Goal: Task Accomplishment & Management: Complete application form

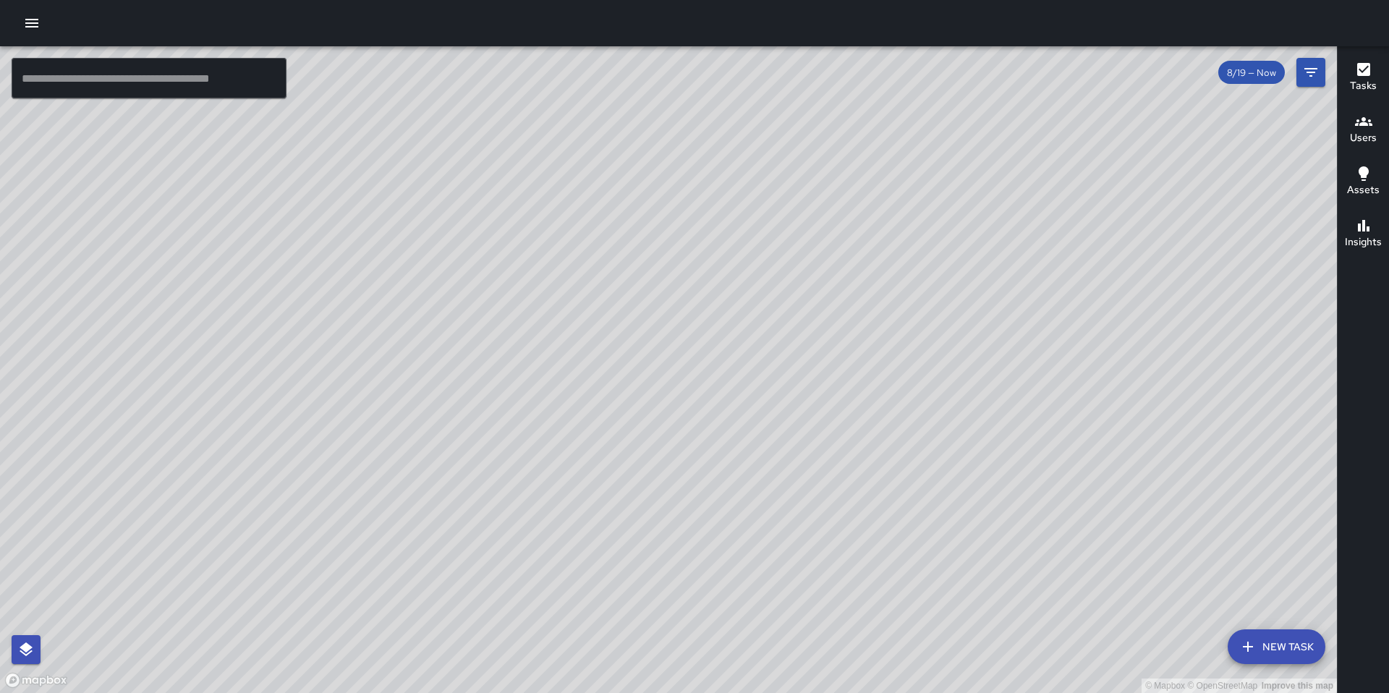
click at [39, 12] on button "button" at bounding box center [31, 23] width 29 height 29
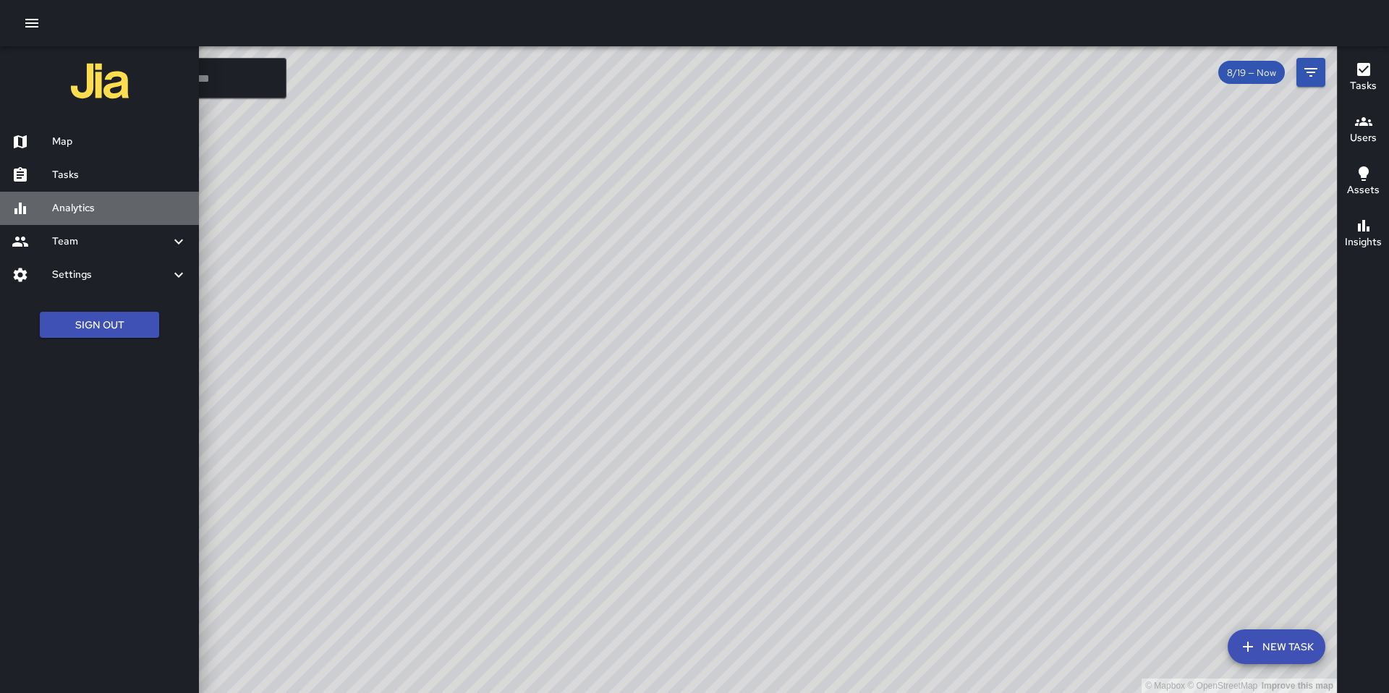
click at [72, 205] on h6 "Analytics" at bounding box center [119, 208] width 135 height 16
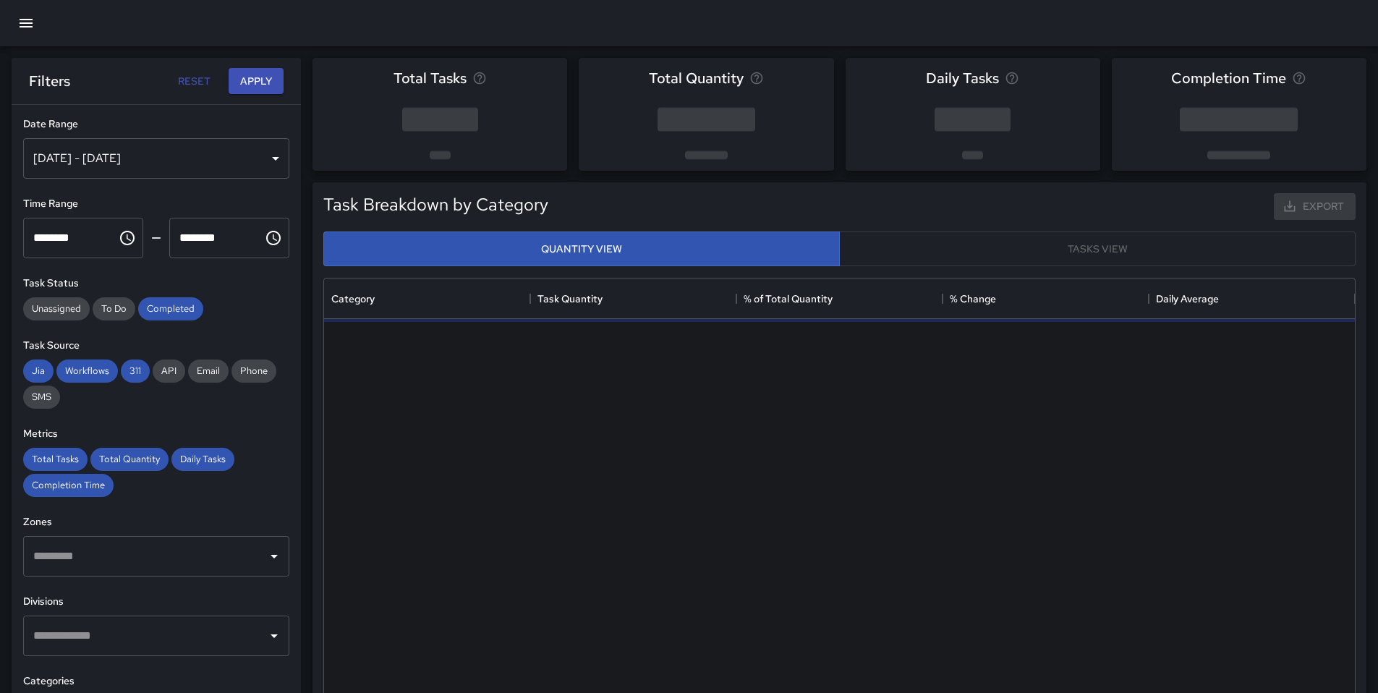
scroll to position [422, 1020]
click at [153, 154] on div "[DATE] - [DATE]" at bounding box center [156, 158] width 266 height 41
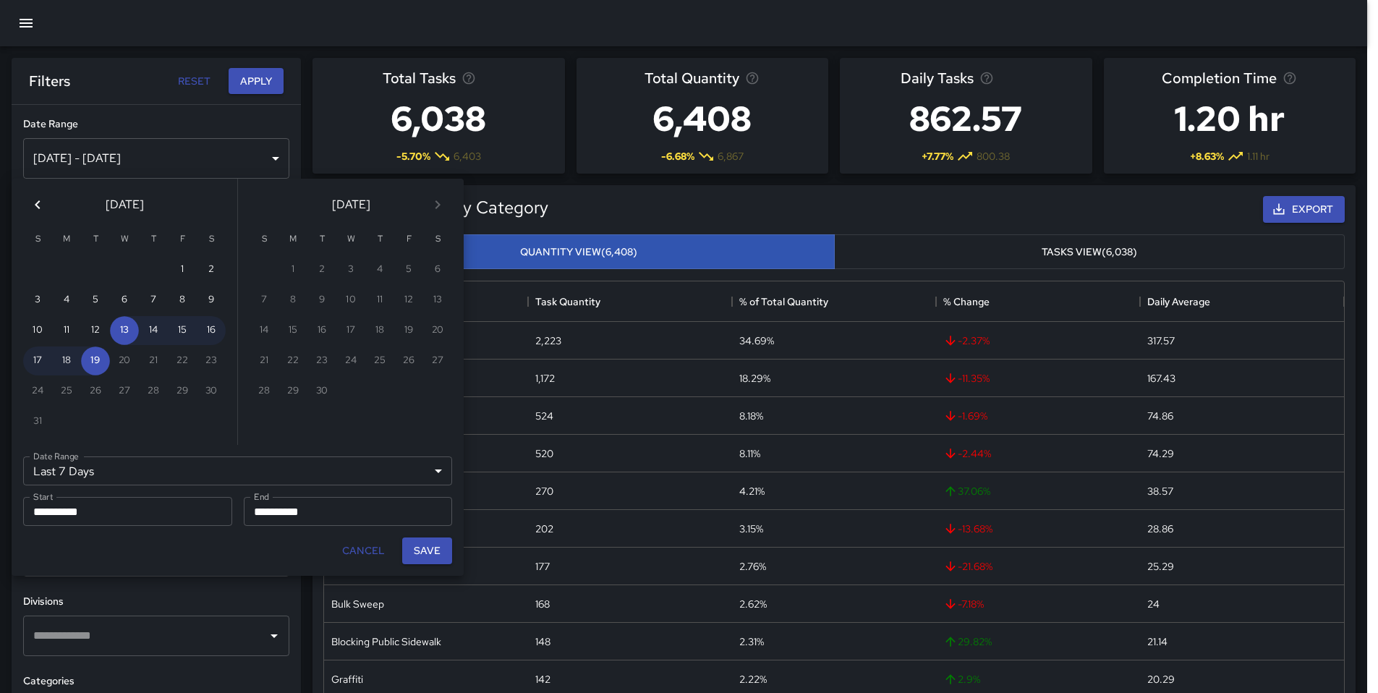
scroll to position [12, 12]
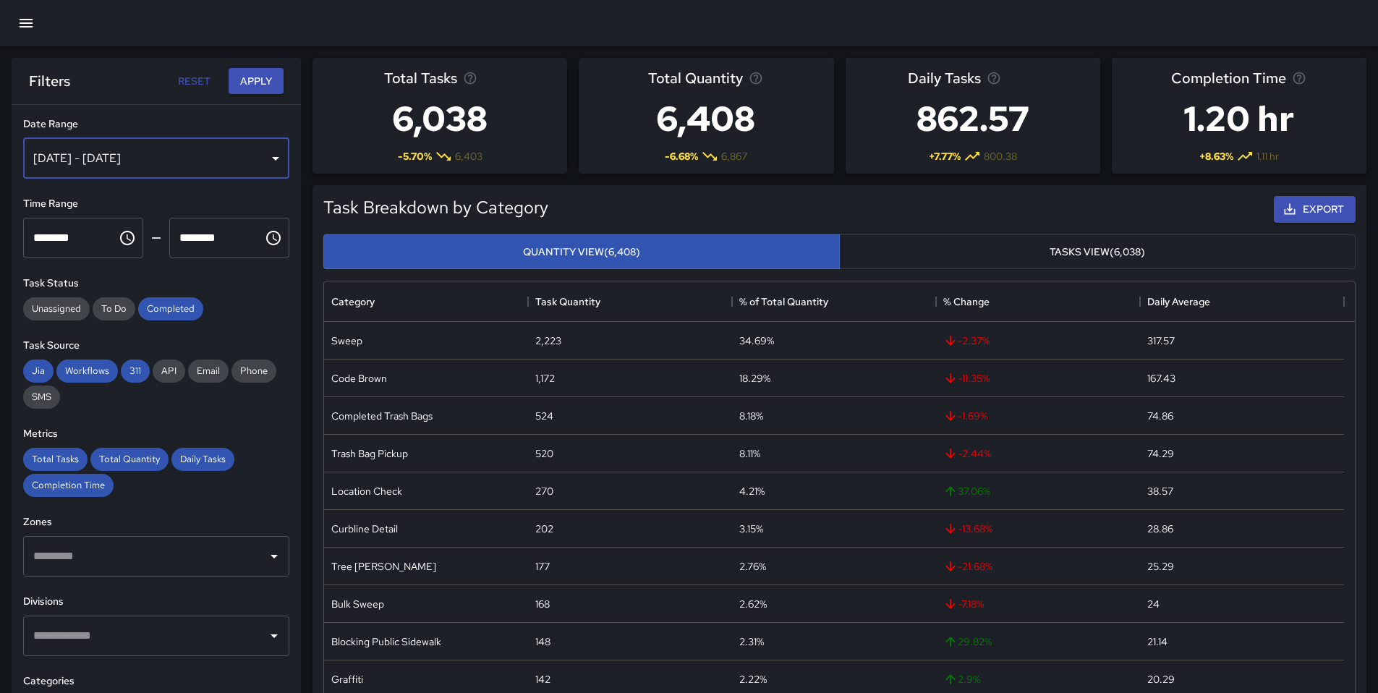
click at [143, 169] on div "[DATE] - [DATE]" at bounding box center [156, 158] width 266 height 41
click at [25, 33] on button "button" at bounding box center [26, 23] width 35 height 35
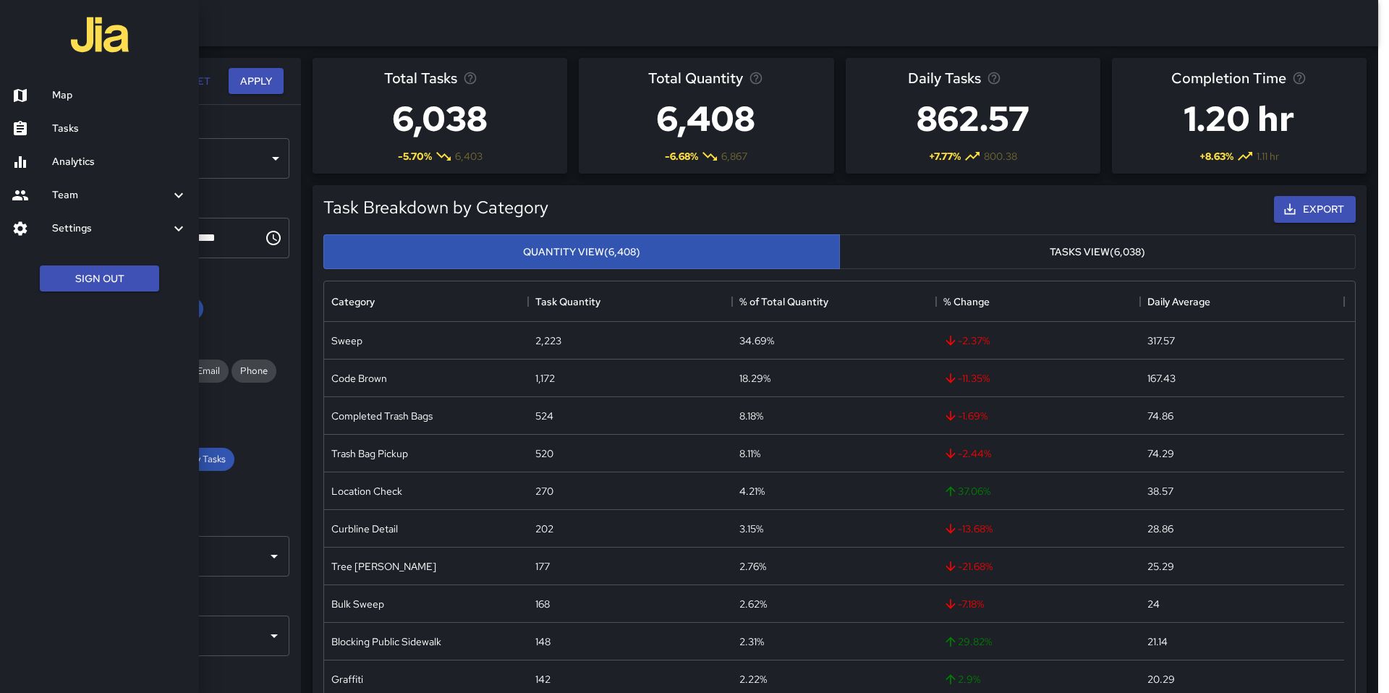
click at [59, 133] on h6 "Tasks" at bounding box center [119, 129] width 135 height 16
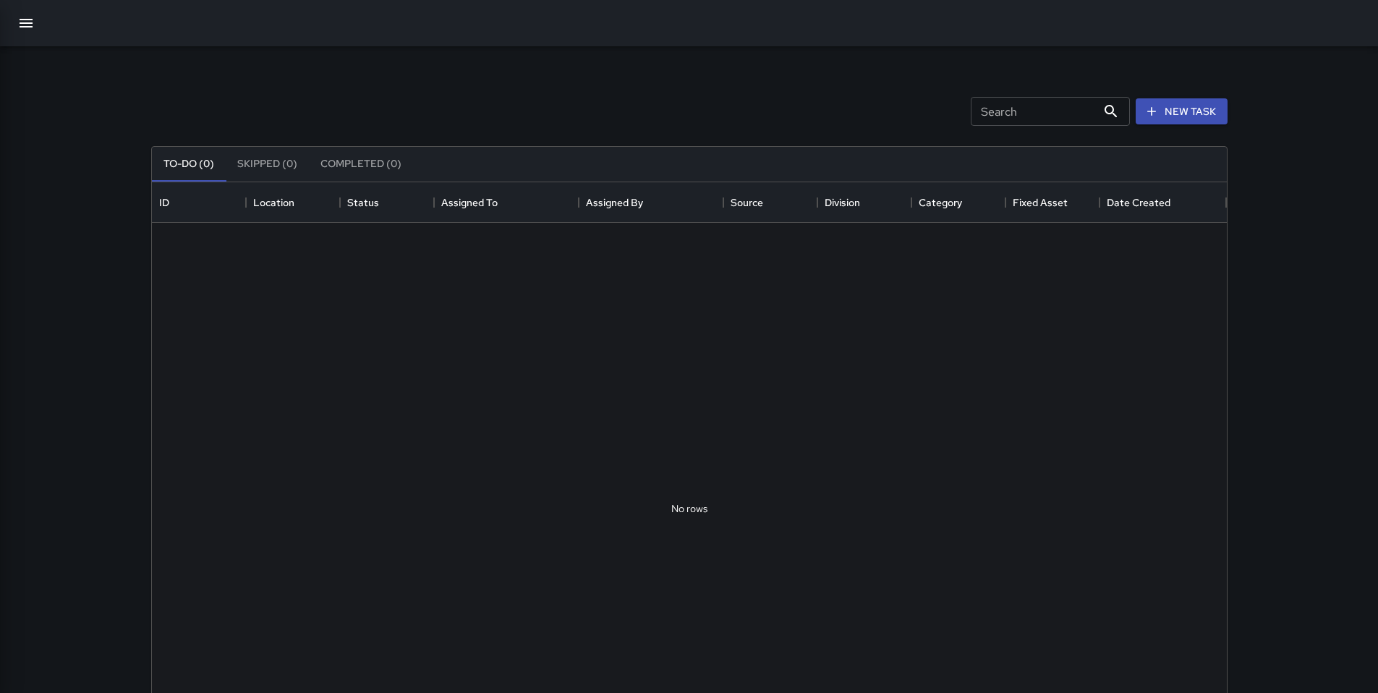
scroll to position [602, 1064]
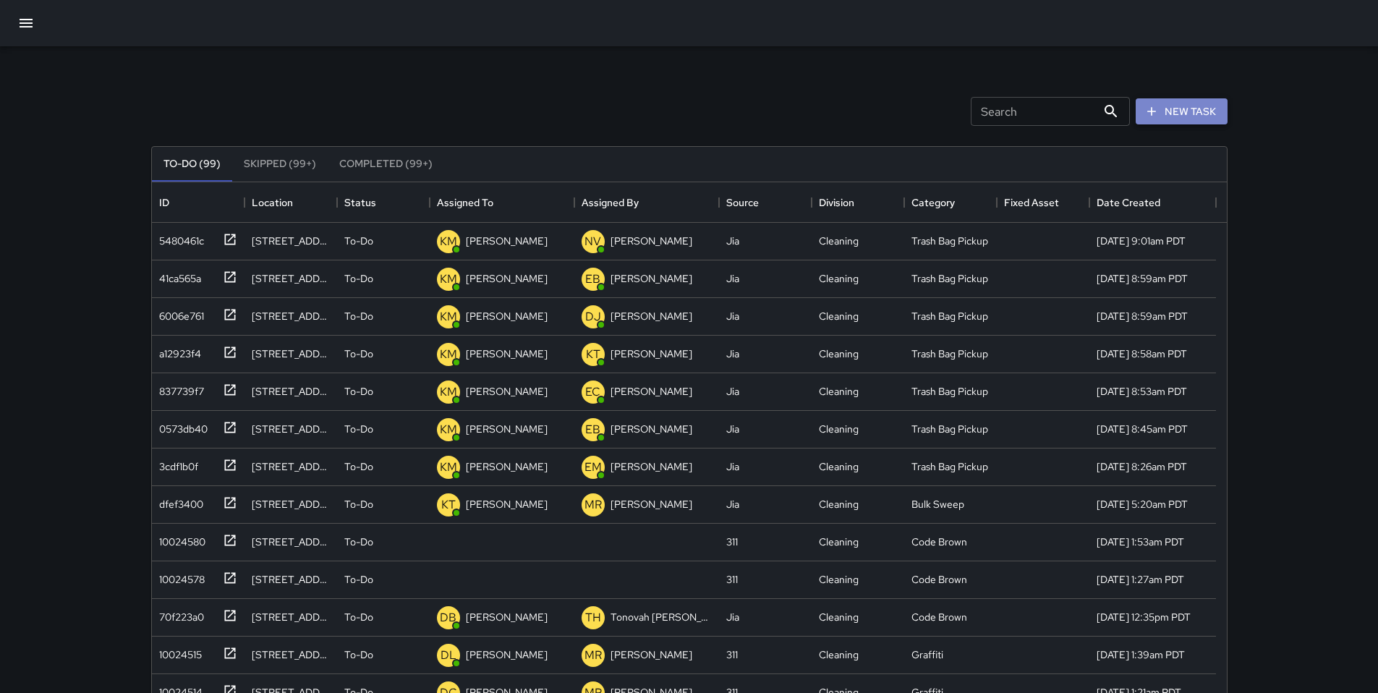
click at [1188, 111] on button "New Task" at bounding box center [1182, 111] width 92 height 27
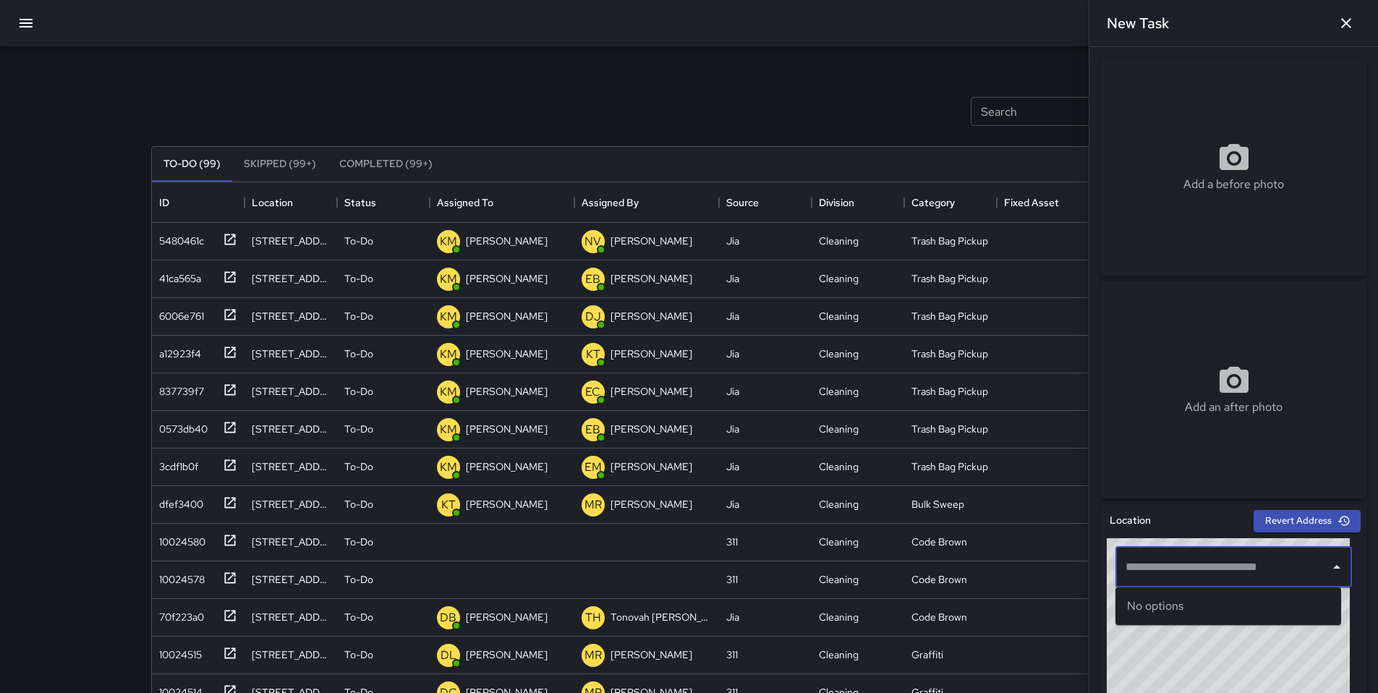
click at [1226, 576] on input "text" at bounding box center [1223, 566] width 202 height 27
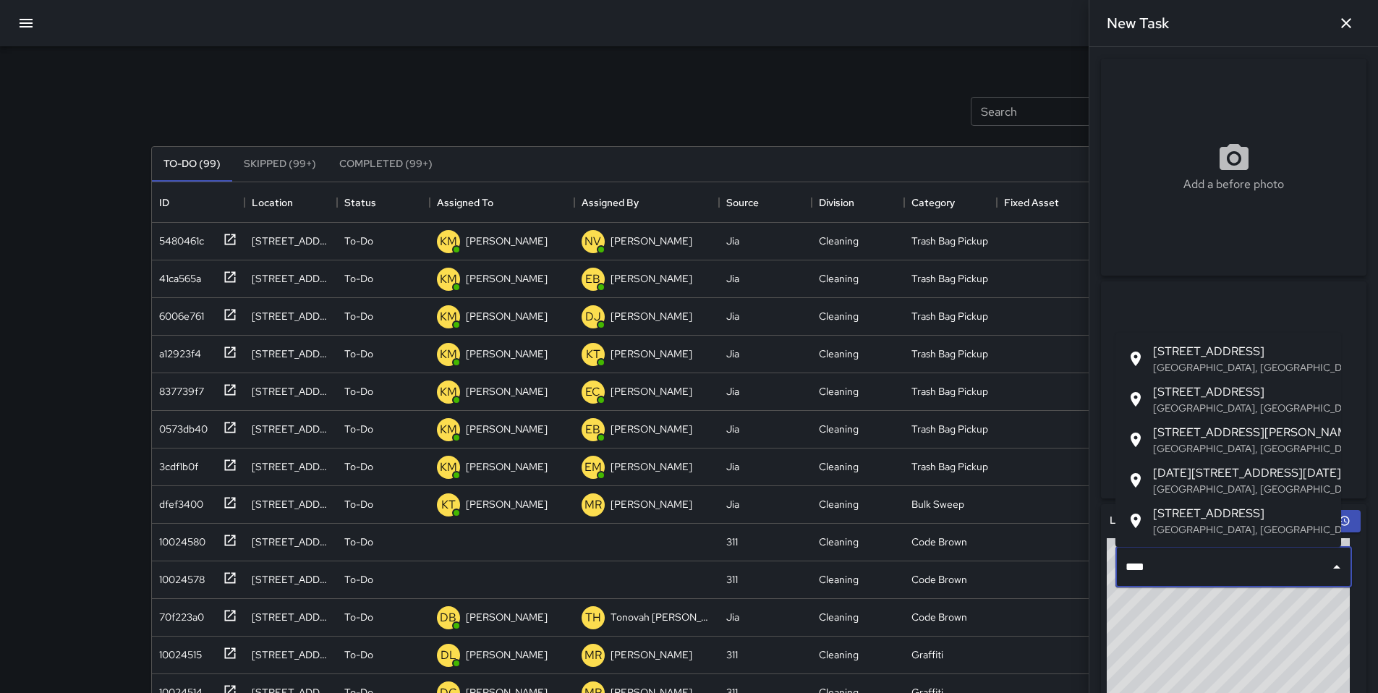
click at [1216, 450] on p "[GEOGRAPHIC_DATA], [GEOGRAPHIC_DATA], [GEOGRAPHIC_DATA]" at bounding box center [1241, 448] width 177 height 14
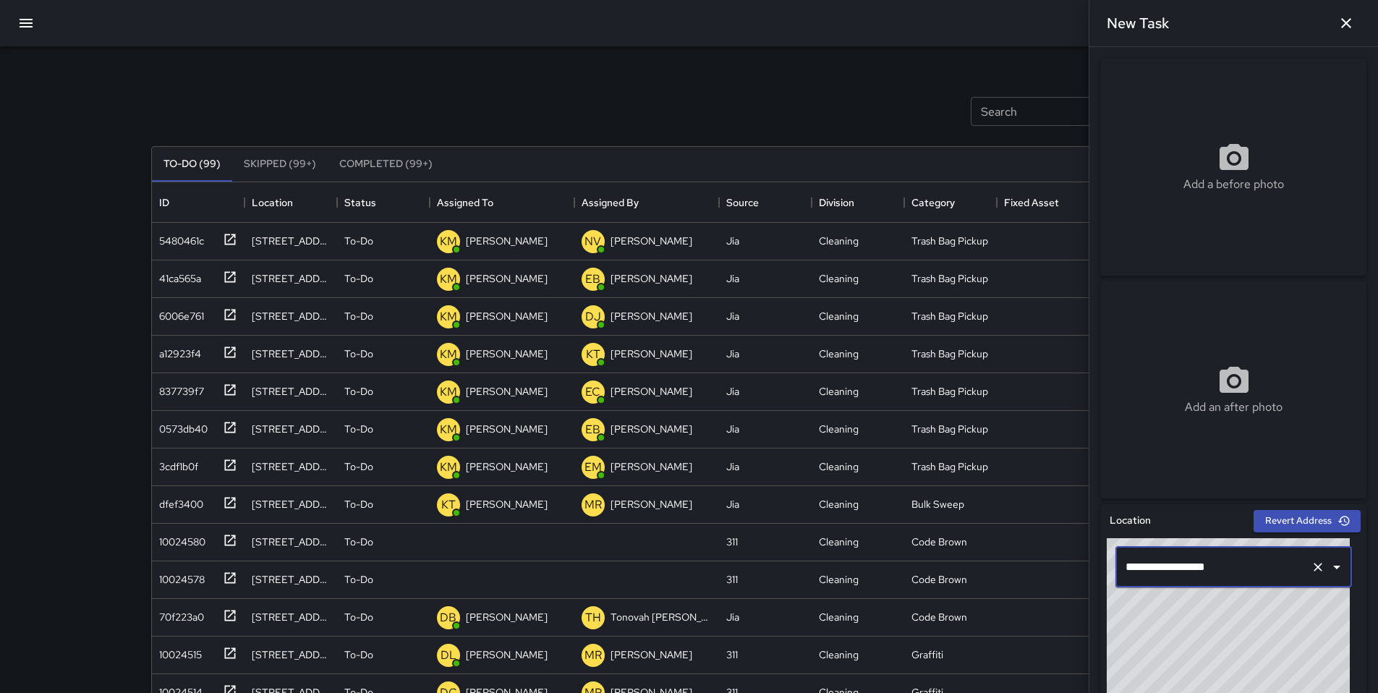
type input "**********"
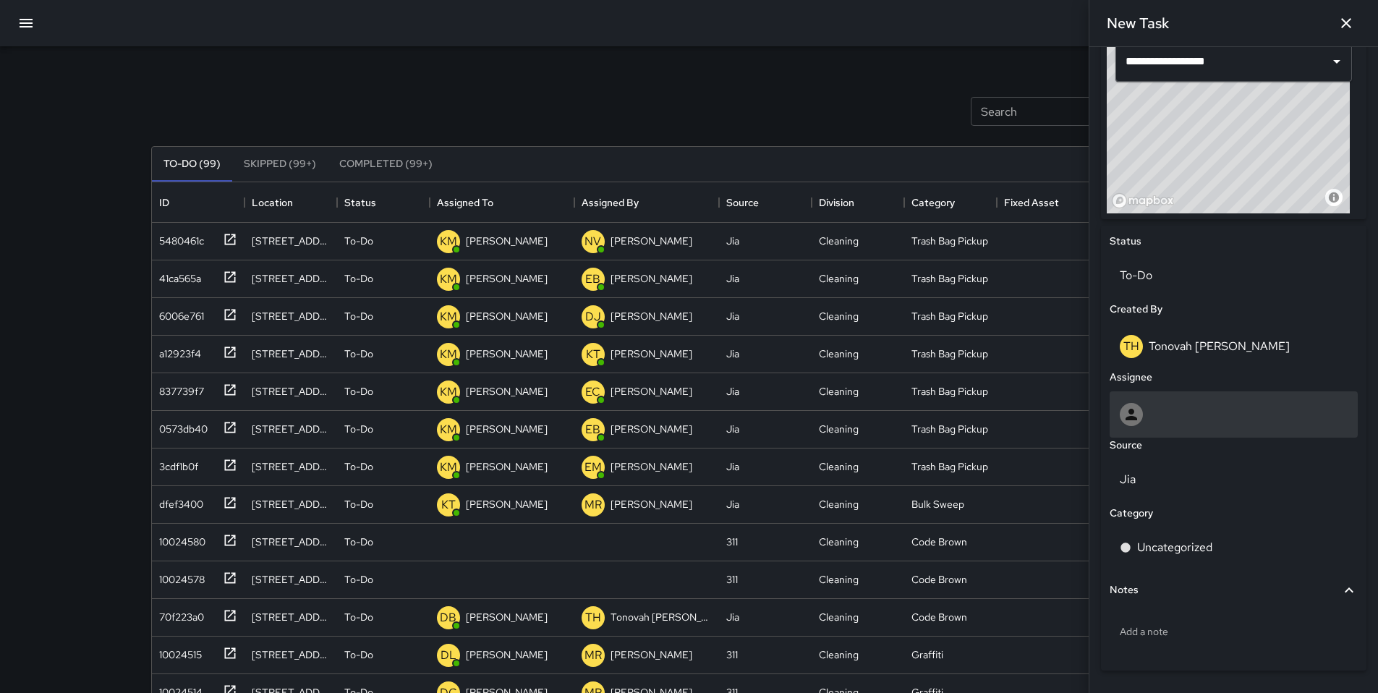
click at [1165, 412] on div at bounding box center [1234, 414] width 228 height 23
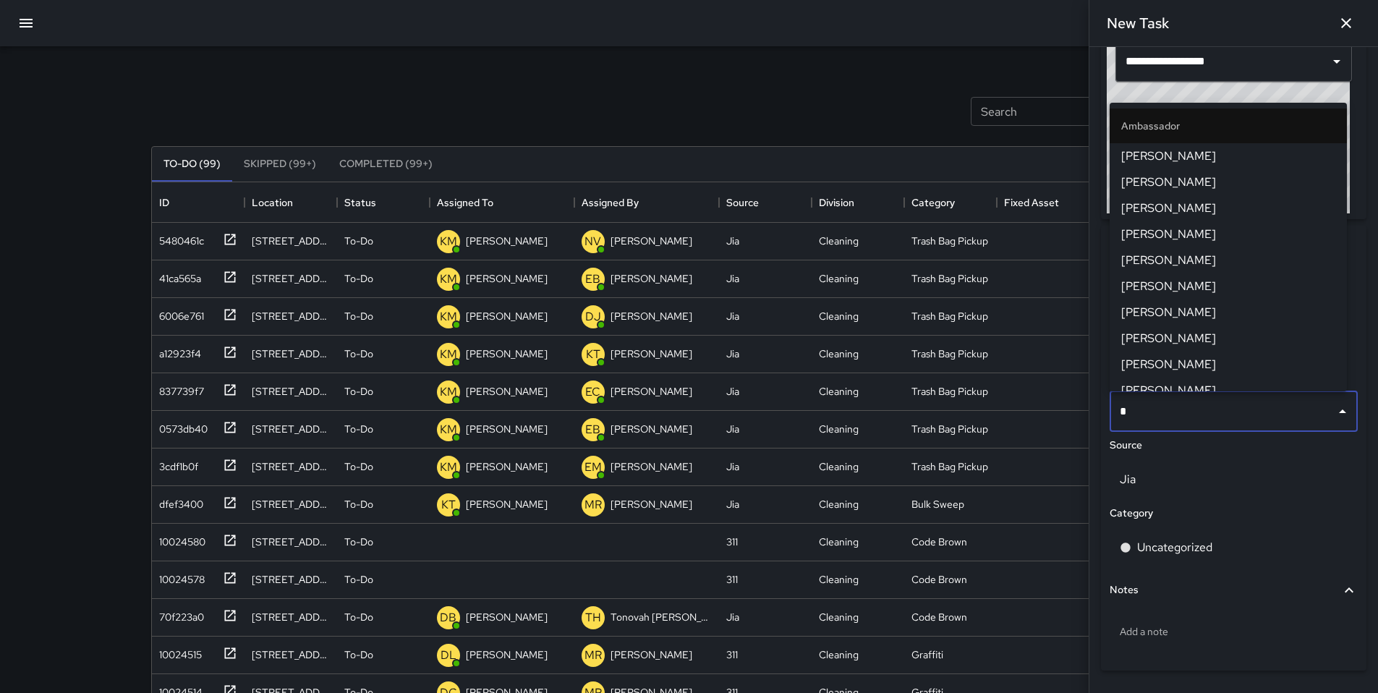
type input "**"
click at [1165, 279] on span "[PERSON_NAME]" at bounding box center [1228, 286] width 214 height 17
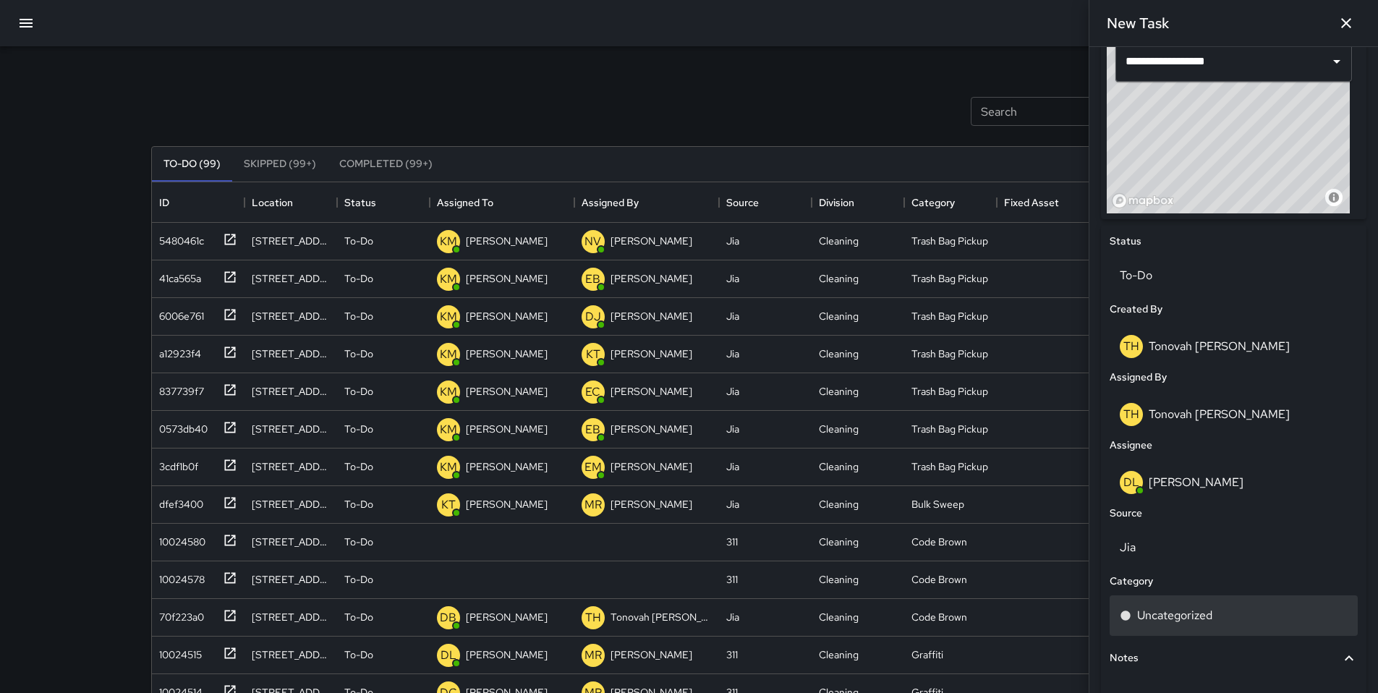
click at [1176, 617] on p "Uncategorized" at bounding box center [1174, 615] width 75 height 17
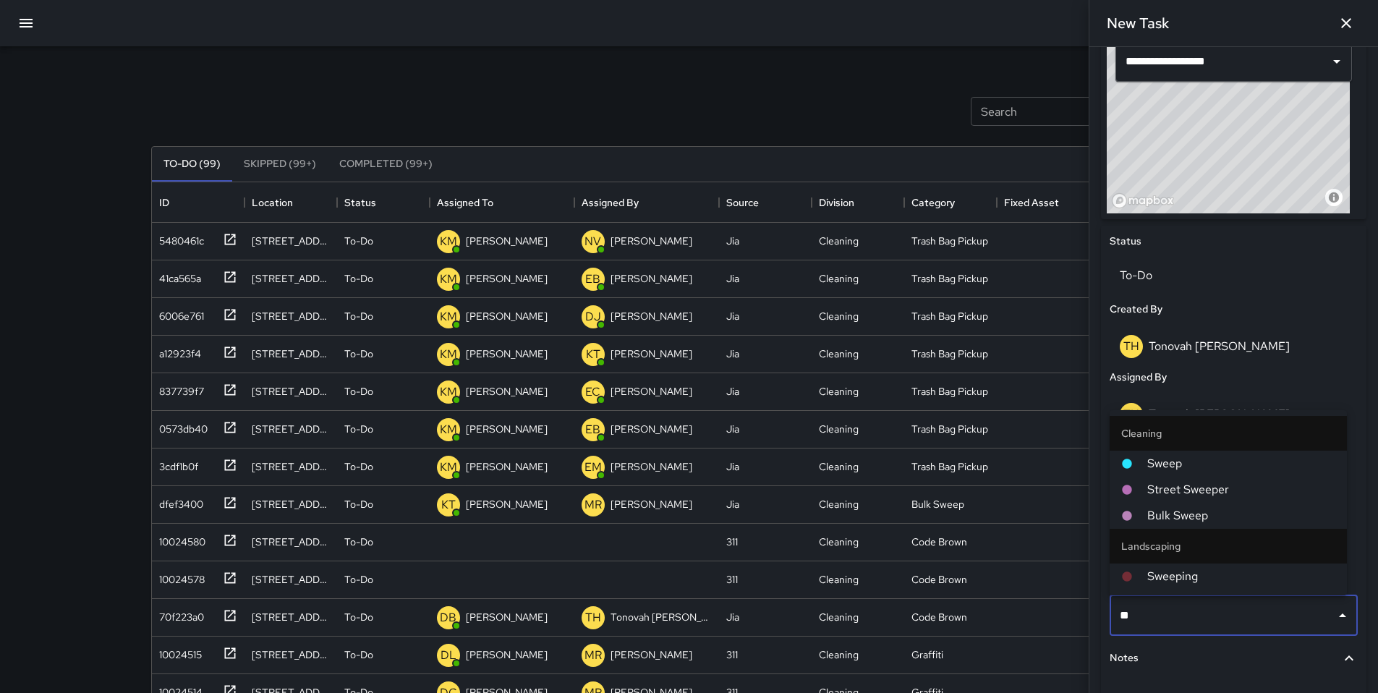
type input "***"
click at [1176, 455] on span "Sweep" at bounding box center [1241, 463] width 188 height 17
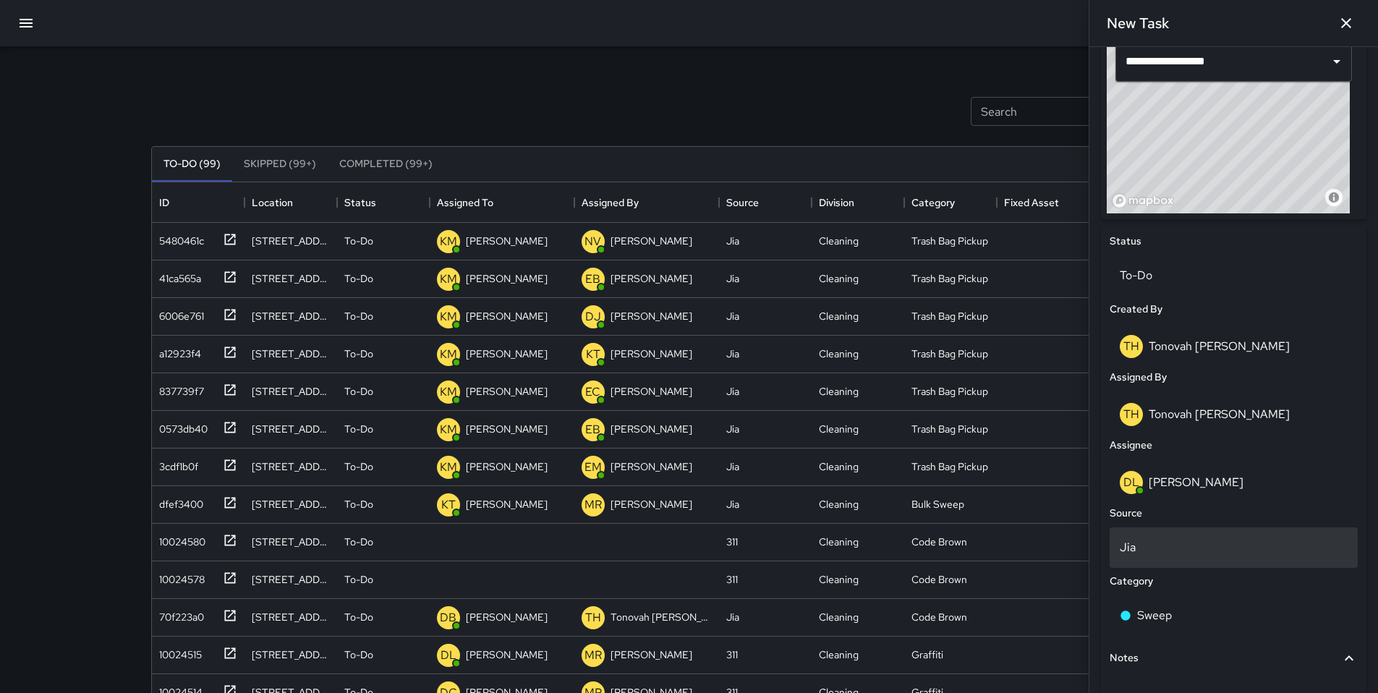
scroll to position [618, 0]
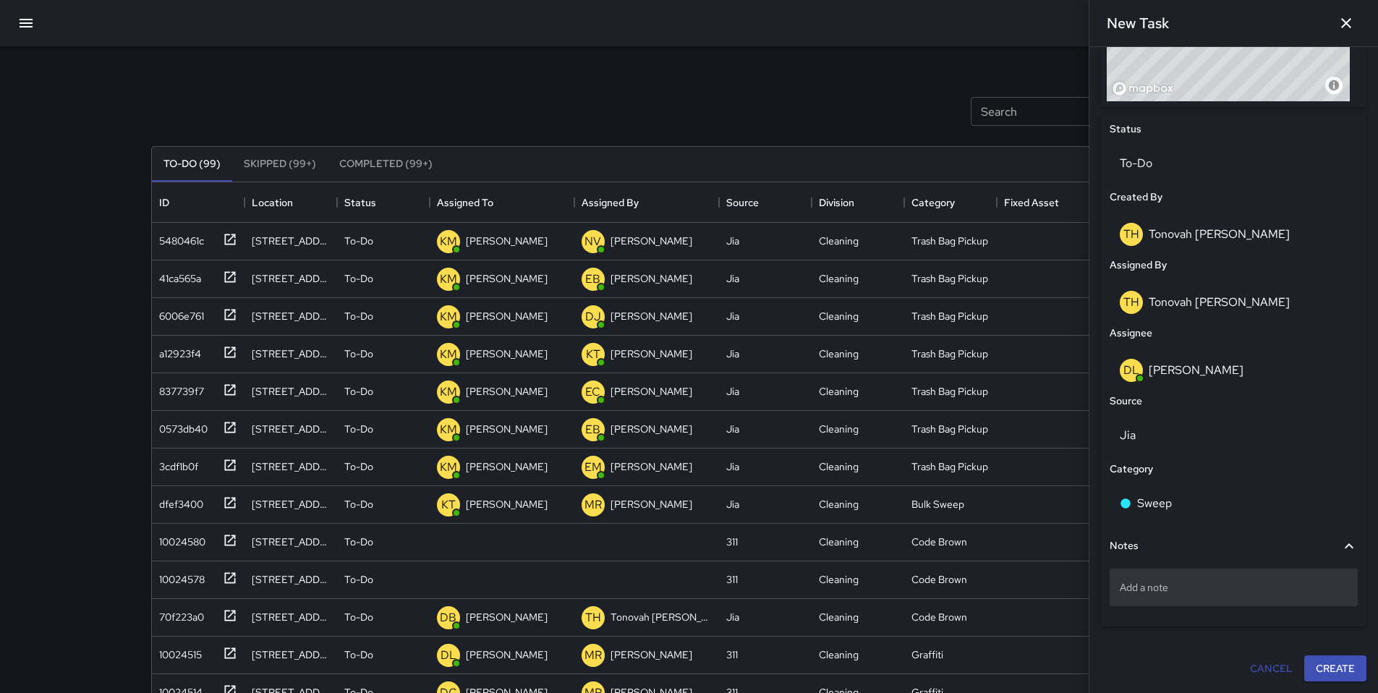
click at [1161, 591] on p "Add a note" at bounding box center [1234, 587] width 228 height 14
click at [1309, 666] on button "Create" at bounding box center [1335, 668] width 62 height 27
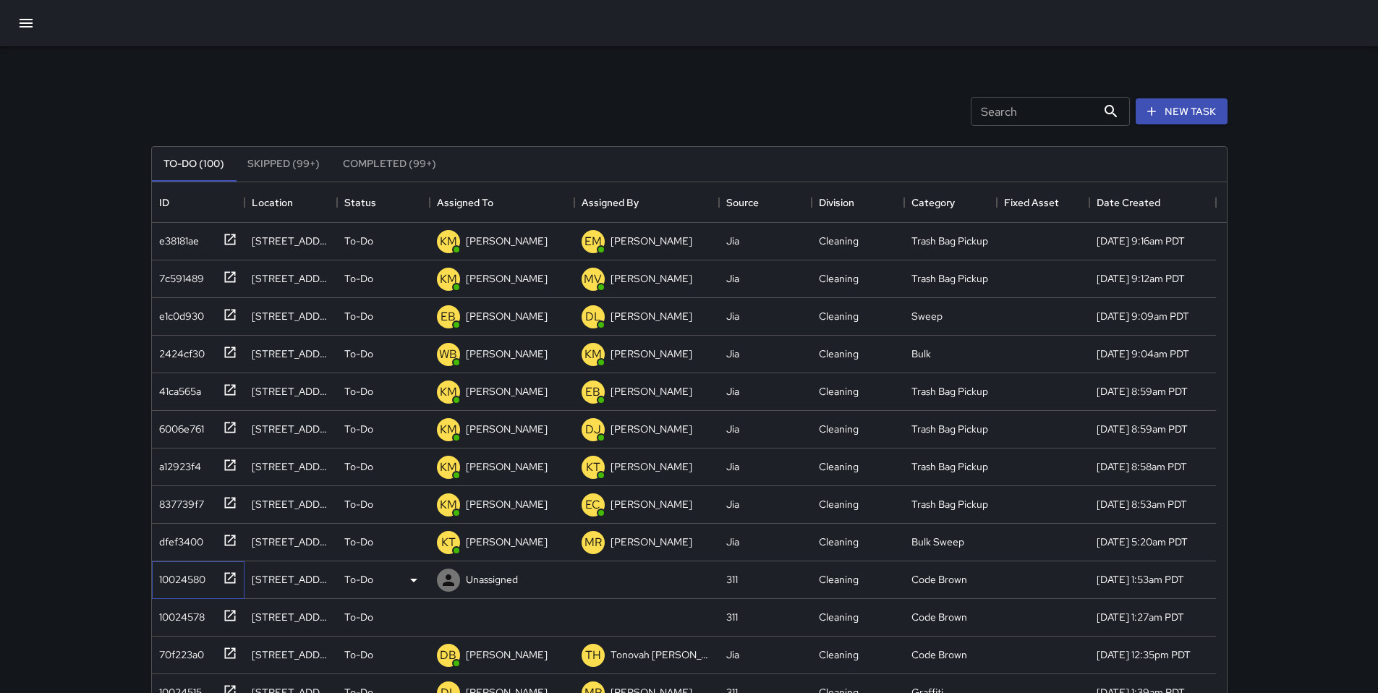
click at [189, 580] on div "10024580" at bounding box center [179, 576] width 52 height 20
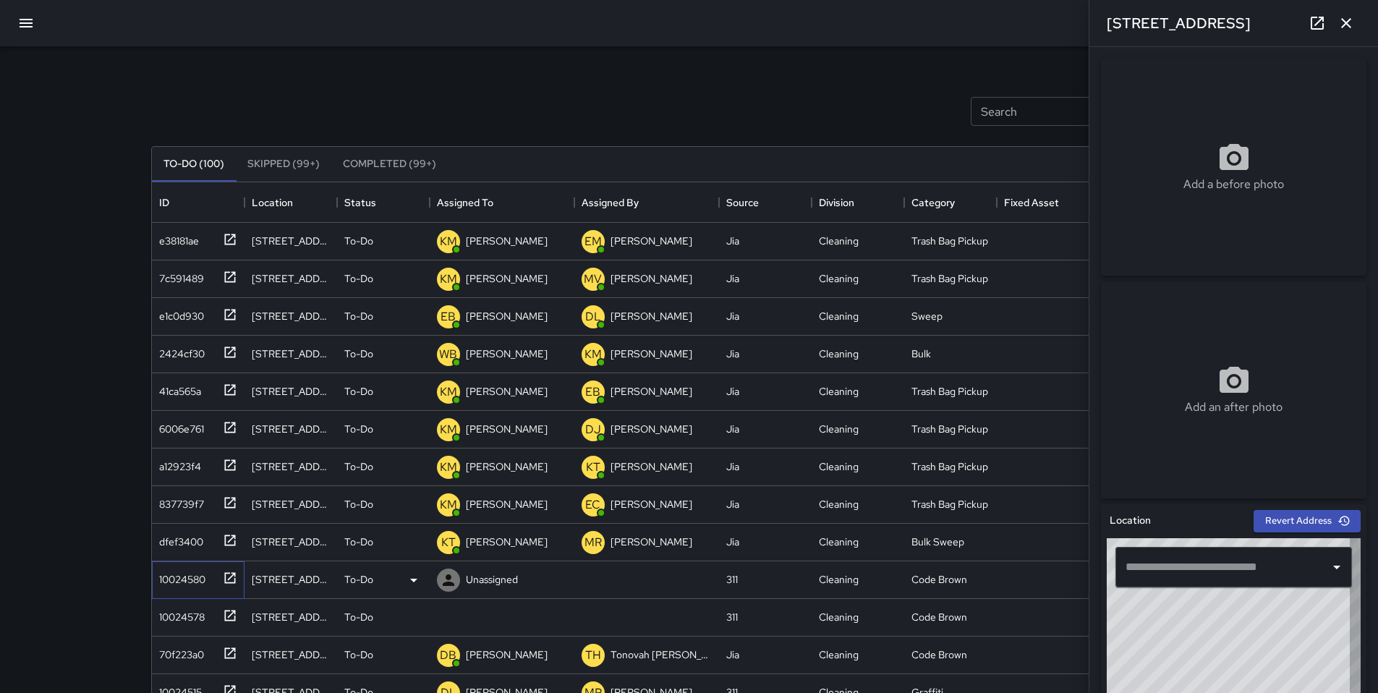
type input "**********"
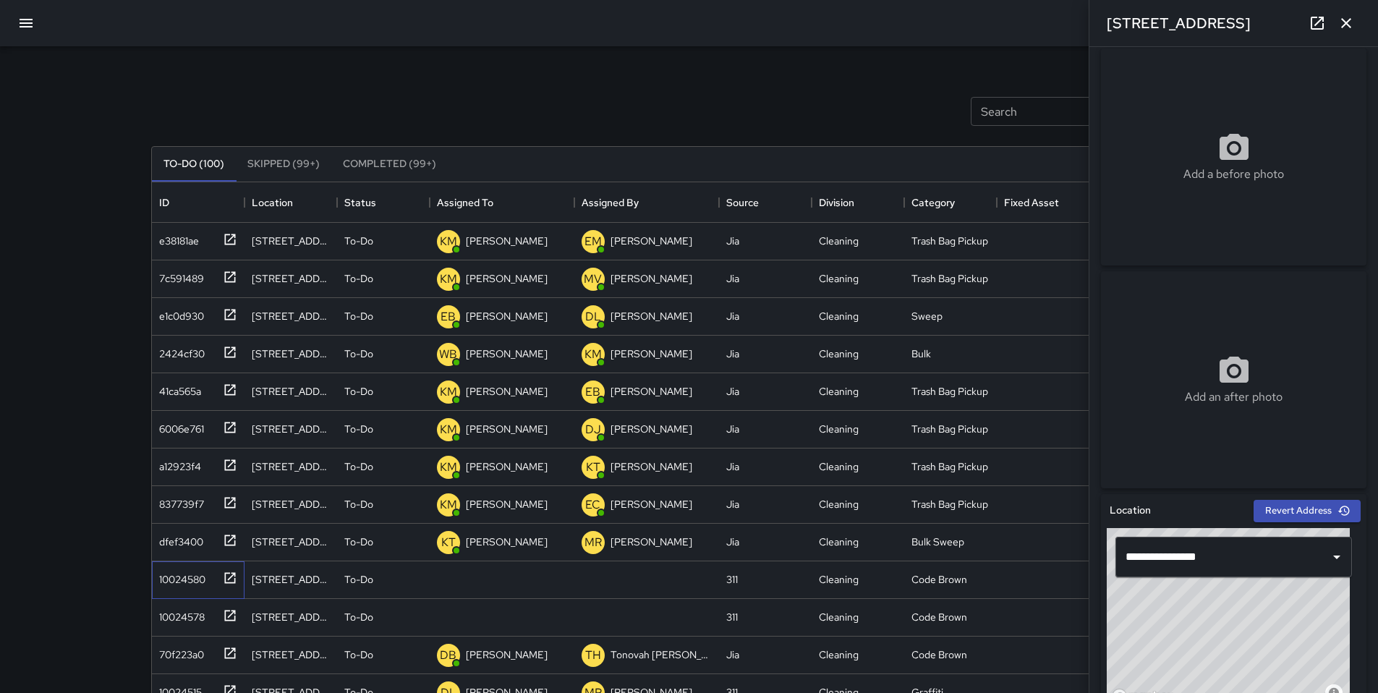
scroll to position [22, 0]
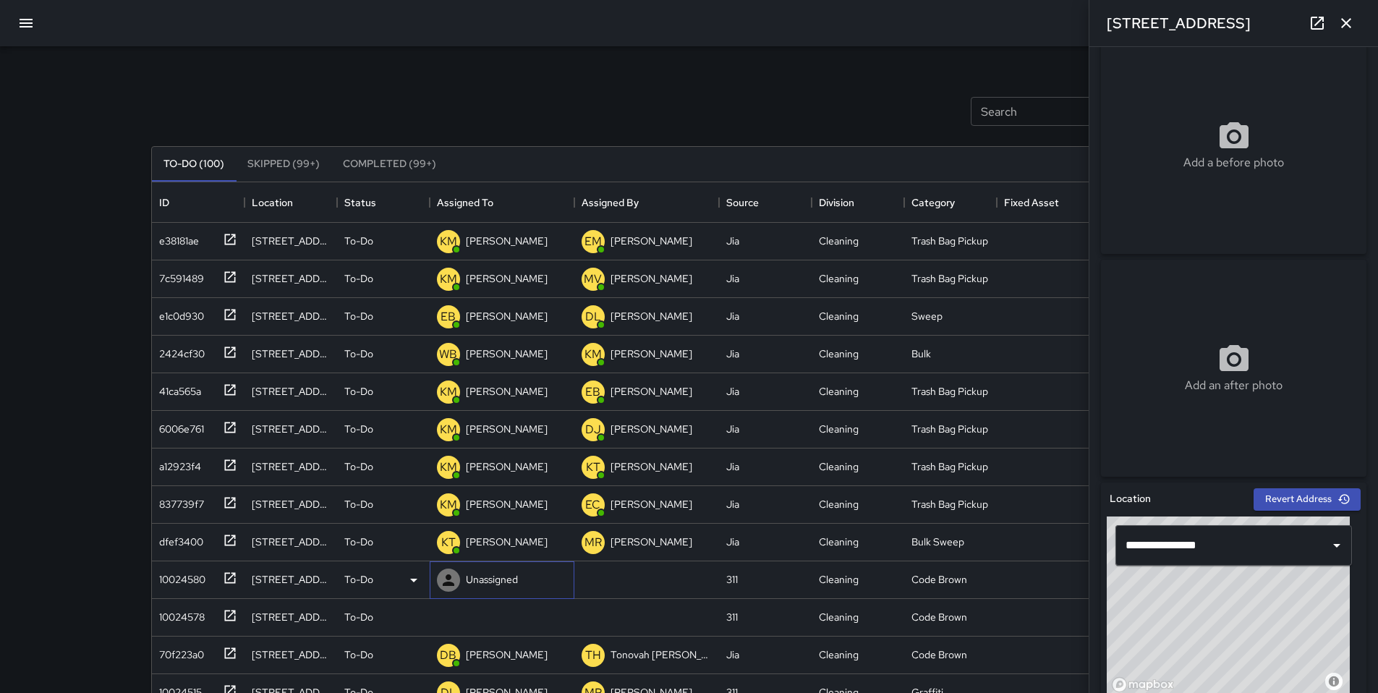
click at [507, 577] on p "Unassigned" at bounding box center [492, 579] width 52 height 14
type input "****"
click at [499, 615] on p "[PERSON_NAME]" at bounding box center [516, 621] width 91 height 17
click at [181, 619] on div "10024578" at bounding box center [178, 614] width 51 height 20
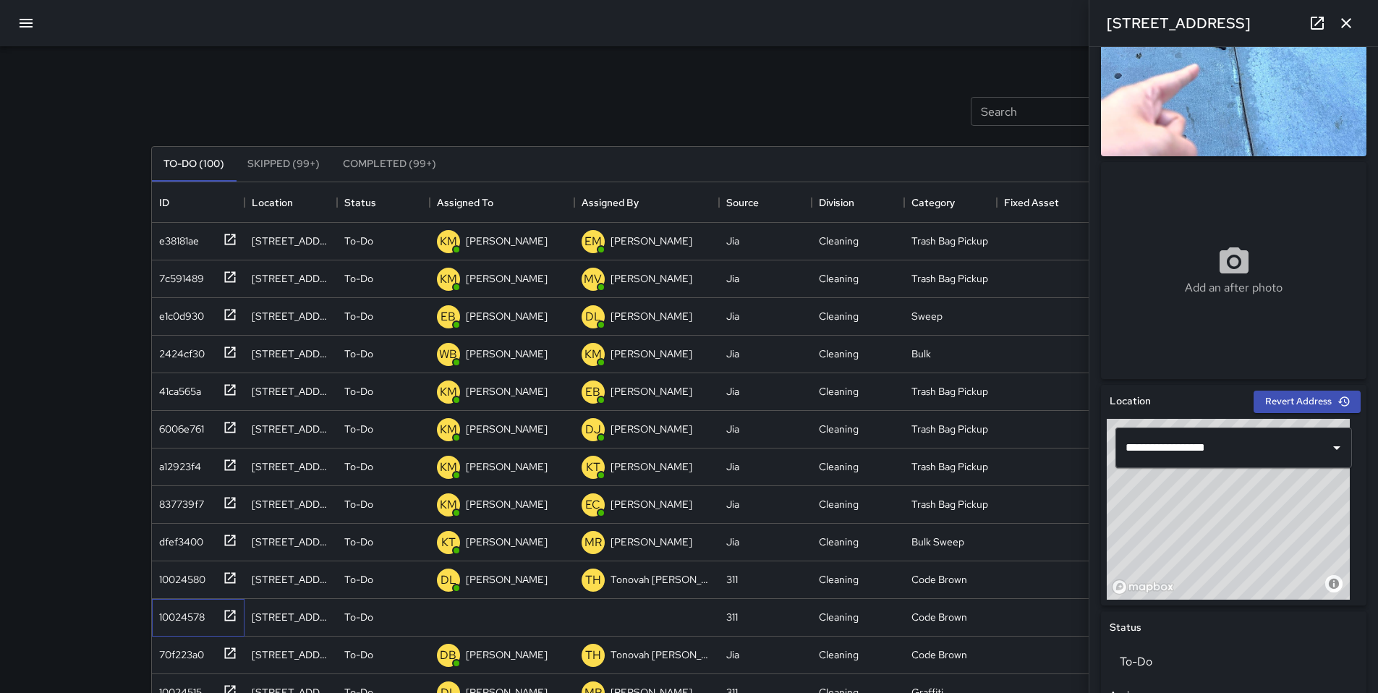
scroll to position [300, 0]
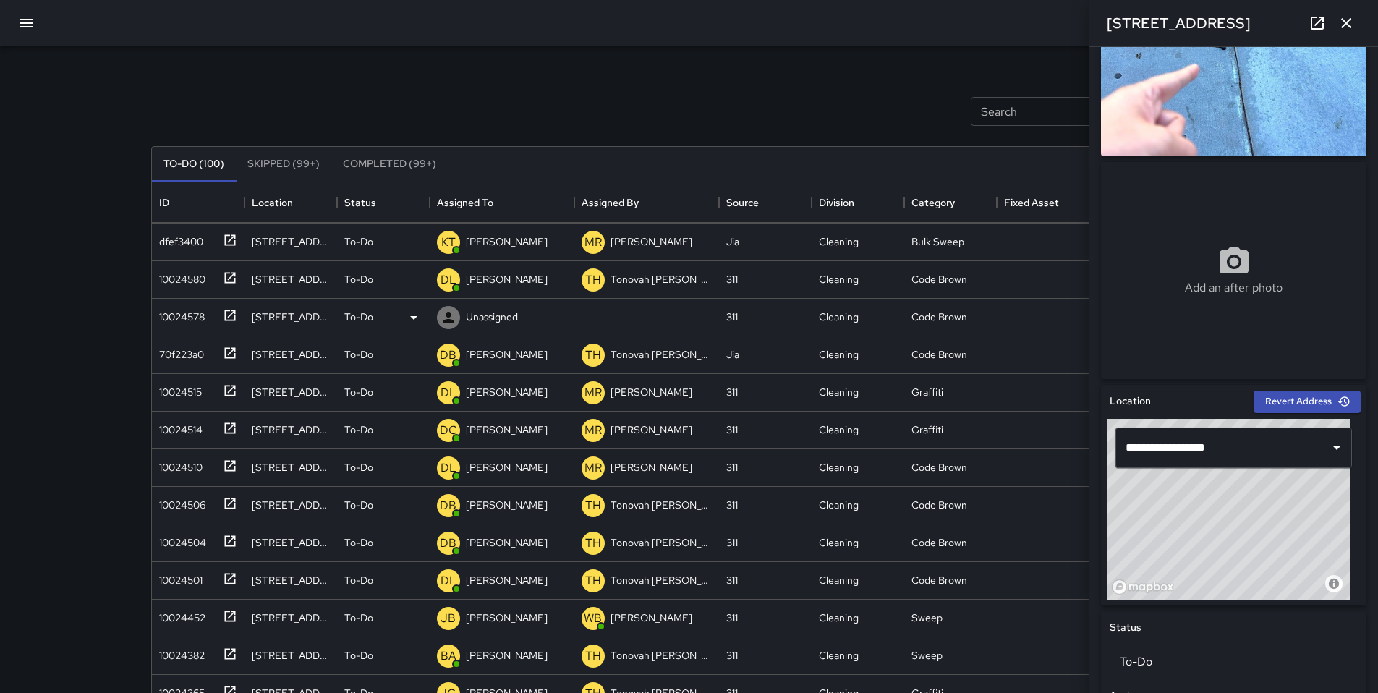
click at [461, 319] on div at bounding box center [448, 317] width 29 height 29
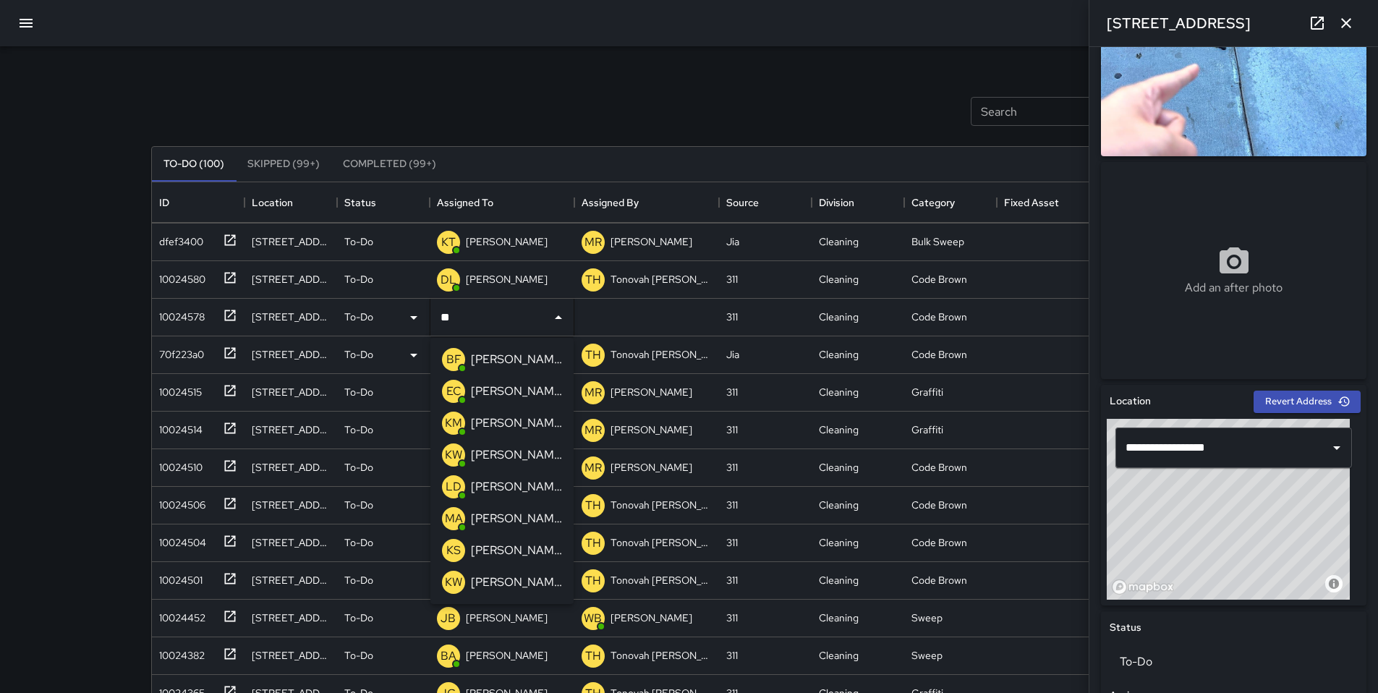
type input "***"
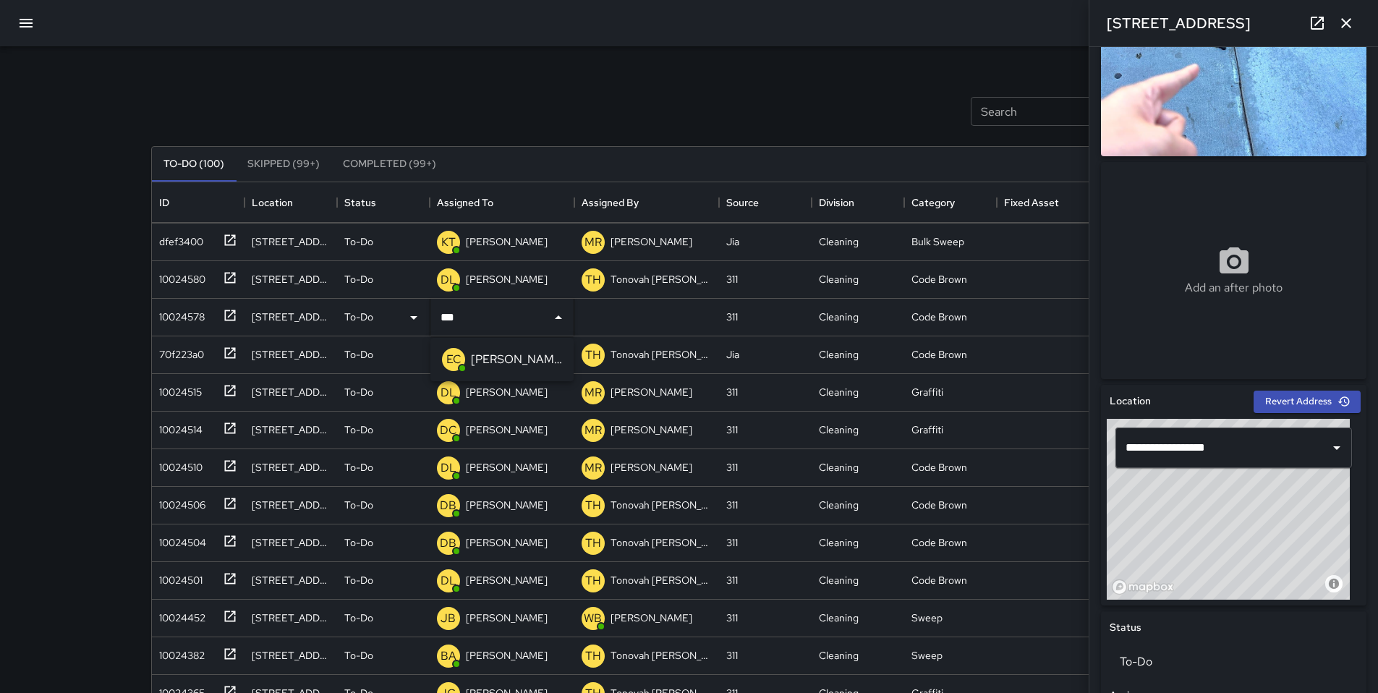
click at [513, 361] on p "[PERSON_NAME]" at bounding box center [516, 359] width 91 height 17
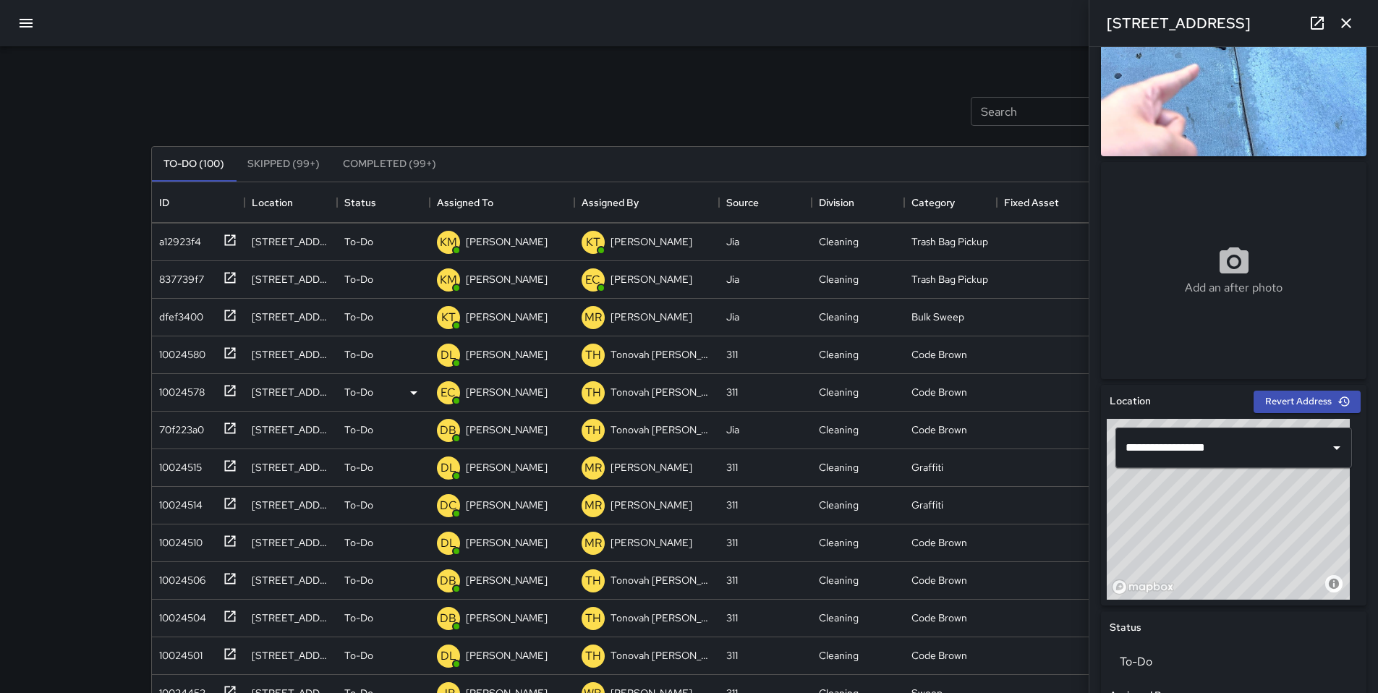
click at [517, 95] on div "Search Search New Task" at bounding box center [689, 111] width 1082 height 75
click at [1343, 24] on icon "button" at bounding box center [1346, 22] width 17 height 17
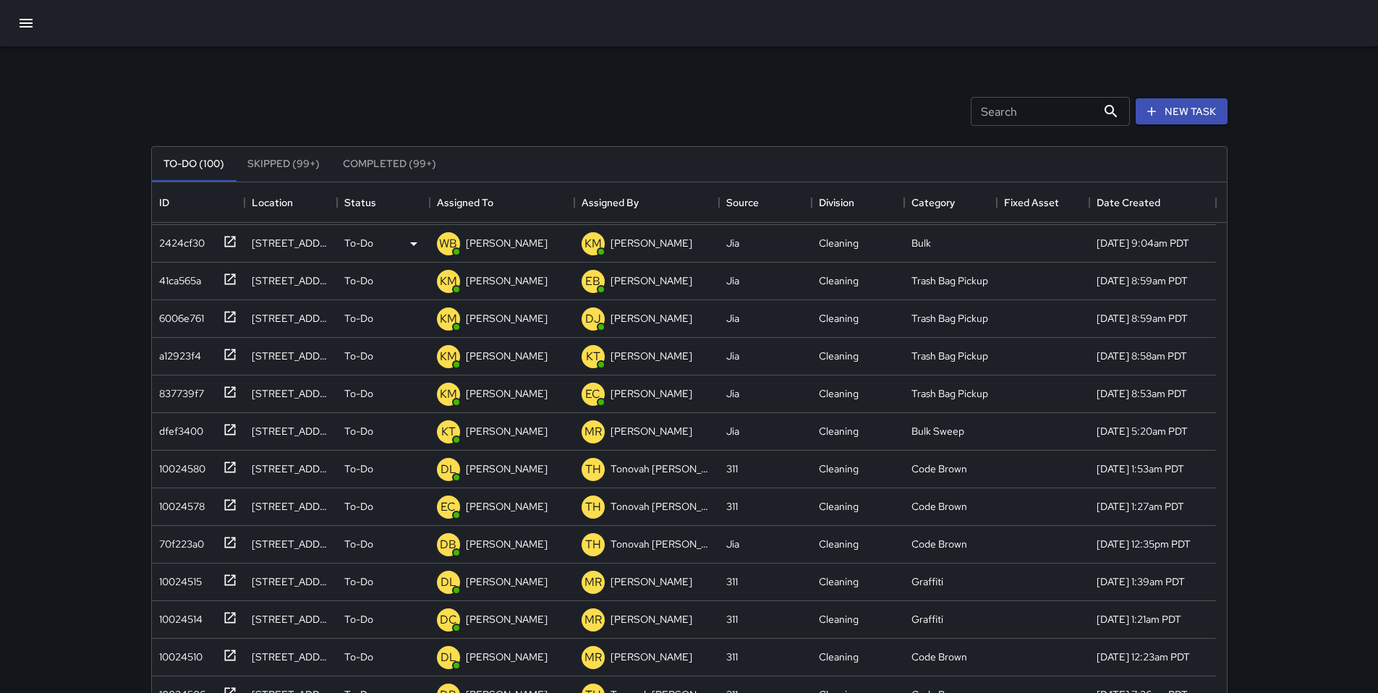
scroll to position [0, 0]
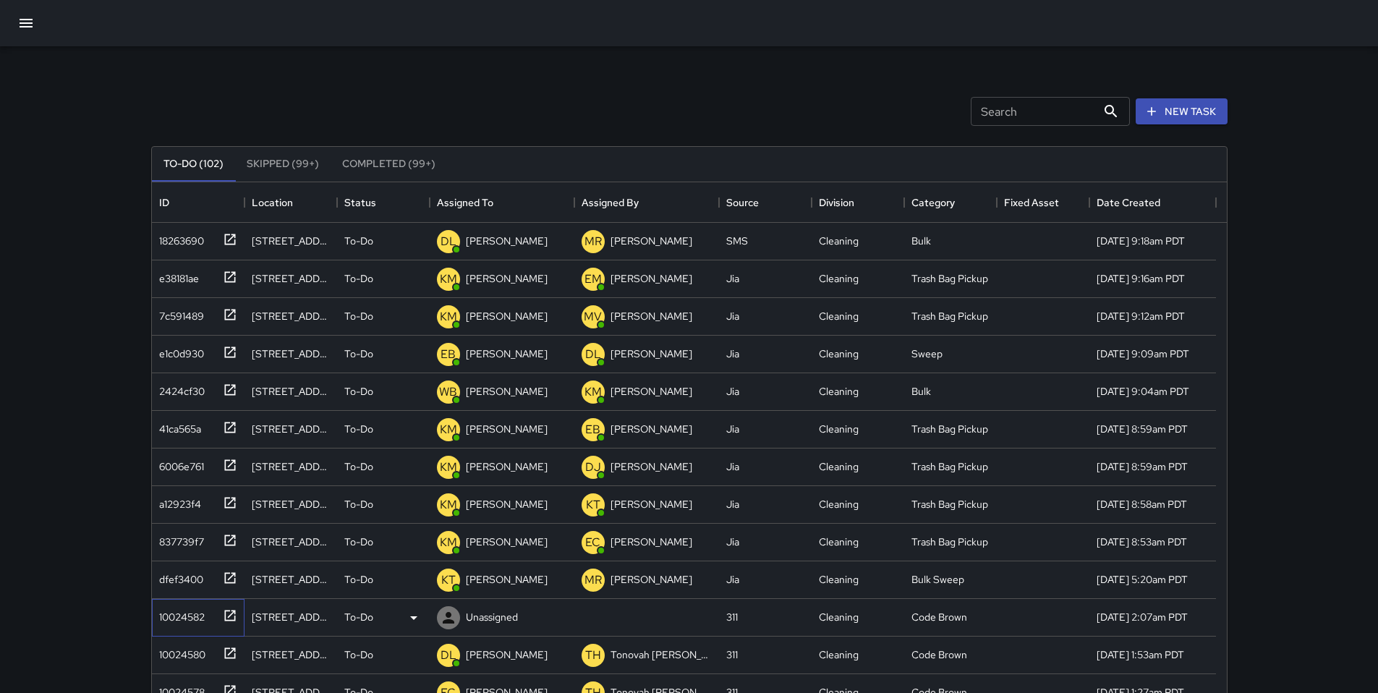
click at [196, 611] on div "10024582" at bounding box center [178, 614] width 51 height 20
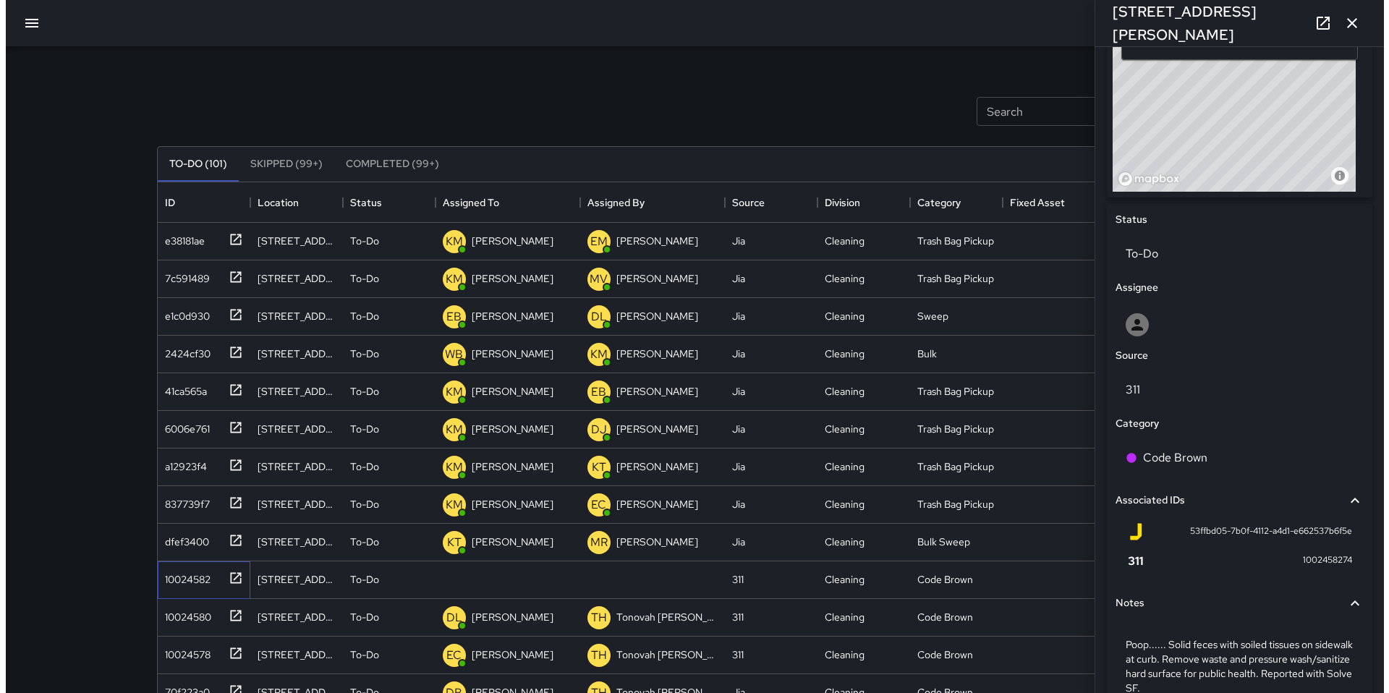
scroll to position [531, 0]
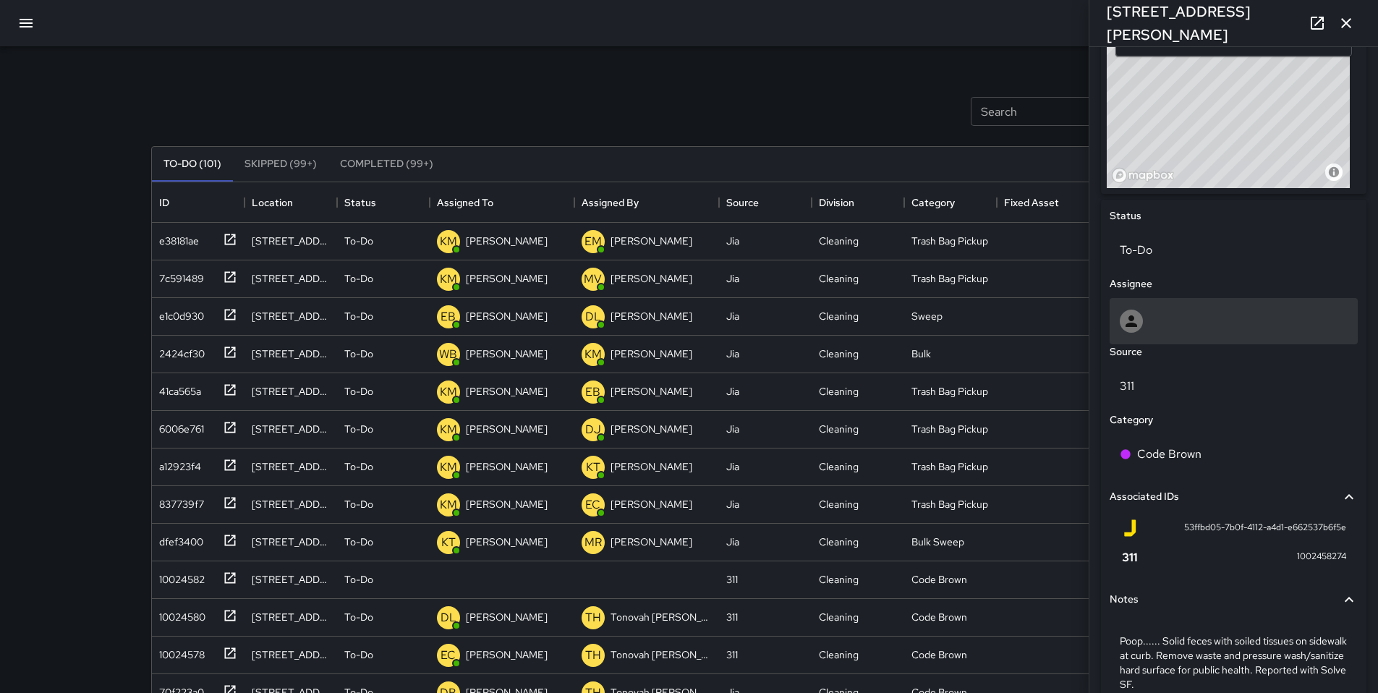
click at [1169, 313] on div at bounding box center [1234, 321] width 228 height 23
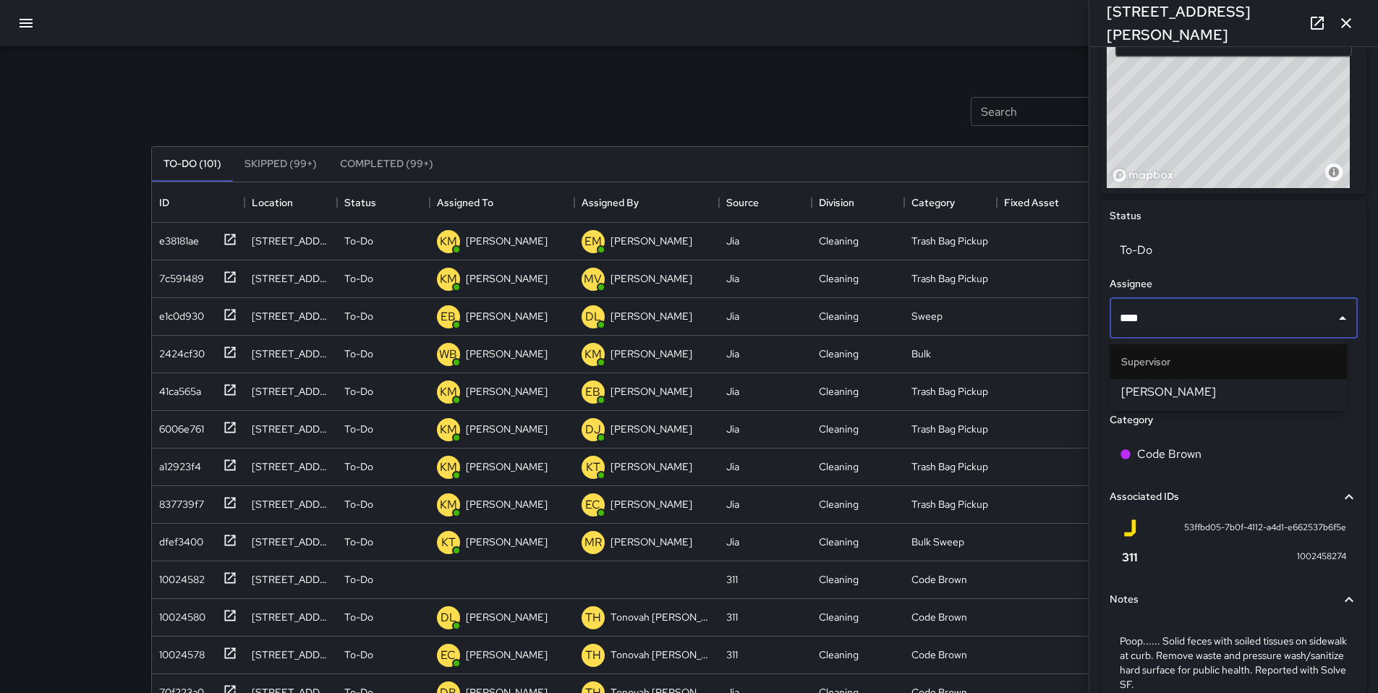
type input "*****"
click at [1189, 401] on li "[PERSON_NAME]" at bounding box center [1228, 392] width 237 height 26
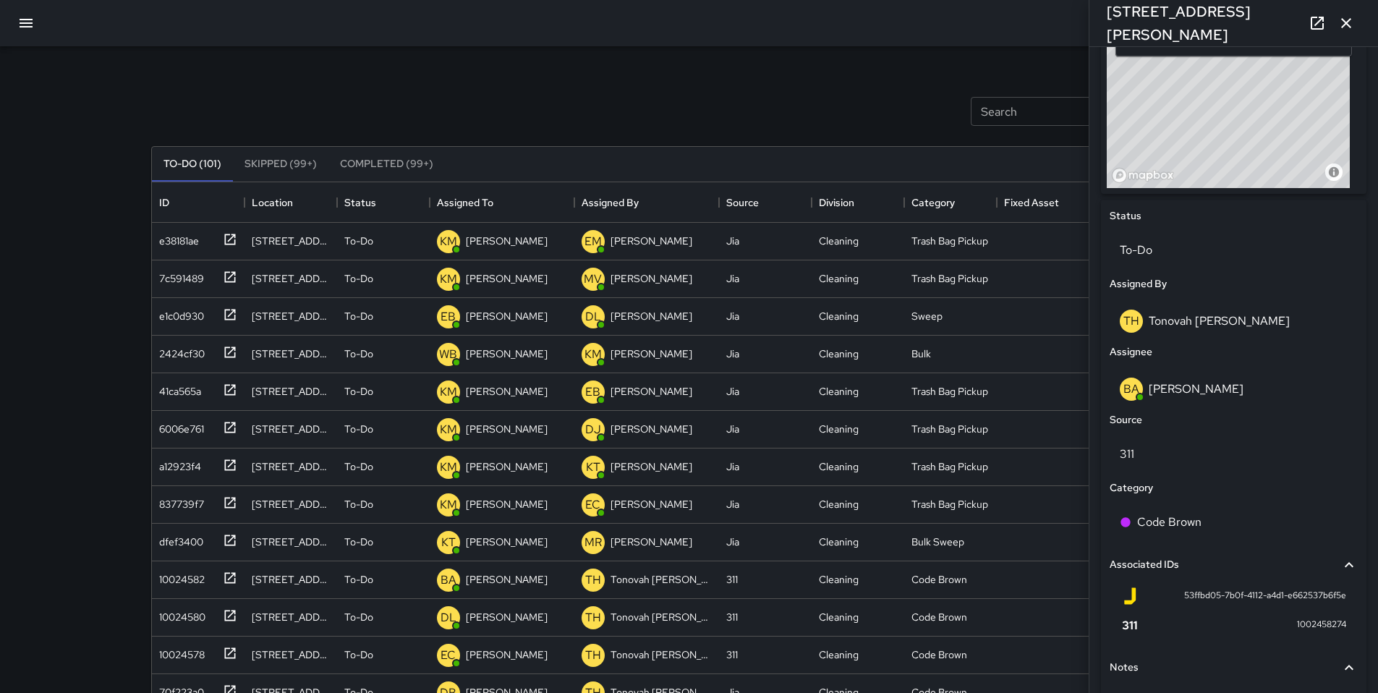
click at [689, 138] on div "To-Do (101) Skipped (99+) Completed (99+) ID Location Status Assigned To Assign…" at bounding box center [689, 490] width 1076 height 728
click at [1334, 21] on button "button" at bounding box center [1346, 23] width 29 height 29
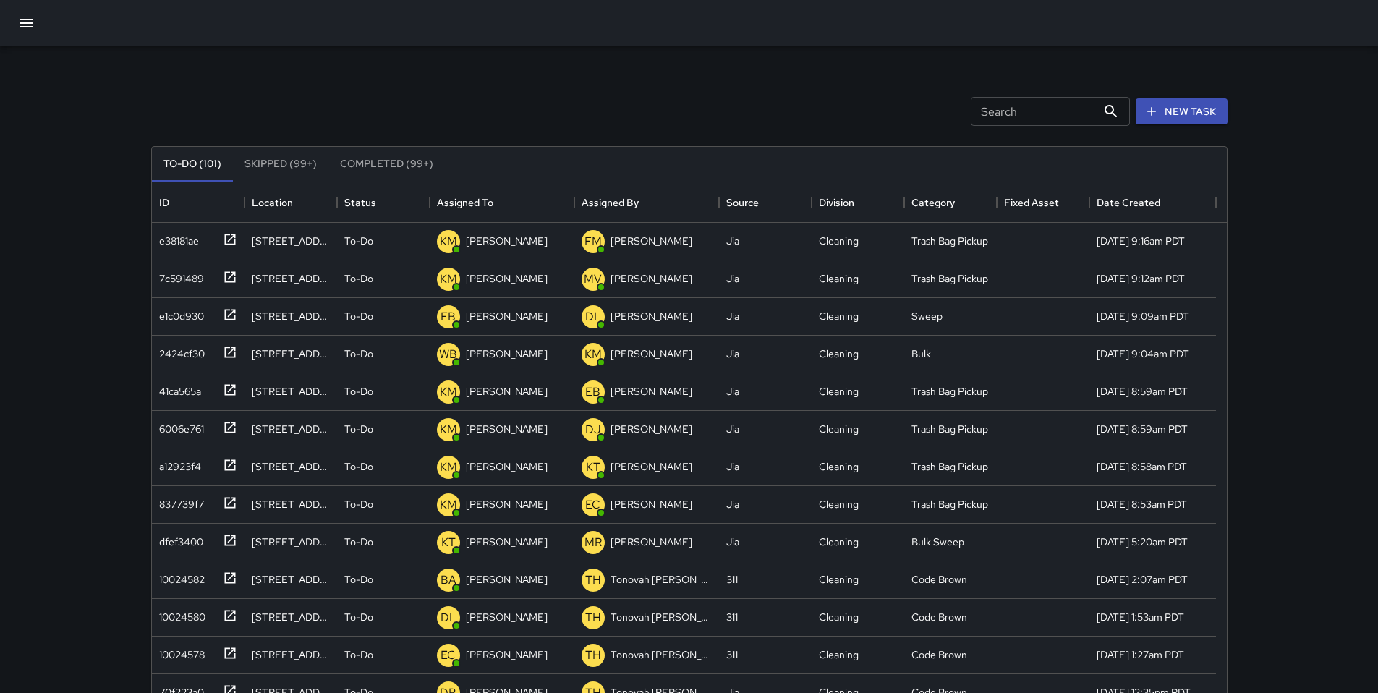
drag, startPoint x: 353, startPoint y: 73, endPoint x: 345, endPoint y: 59, distance: 16.5
click at [353, 77] on div "Search Search New Task" at bounding box center [689, 111] width 1082 height 75
click at [34, 29] on icon "button" at bounding box center [25, 22] width 17 height 17
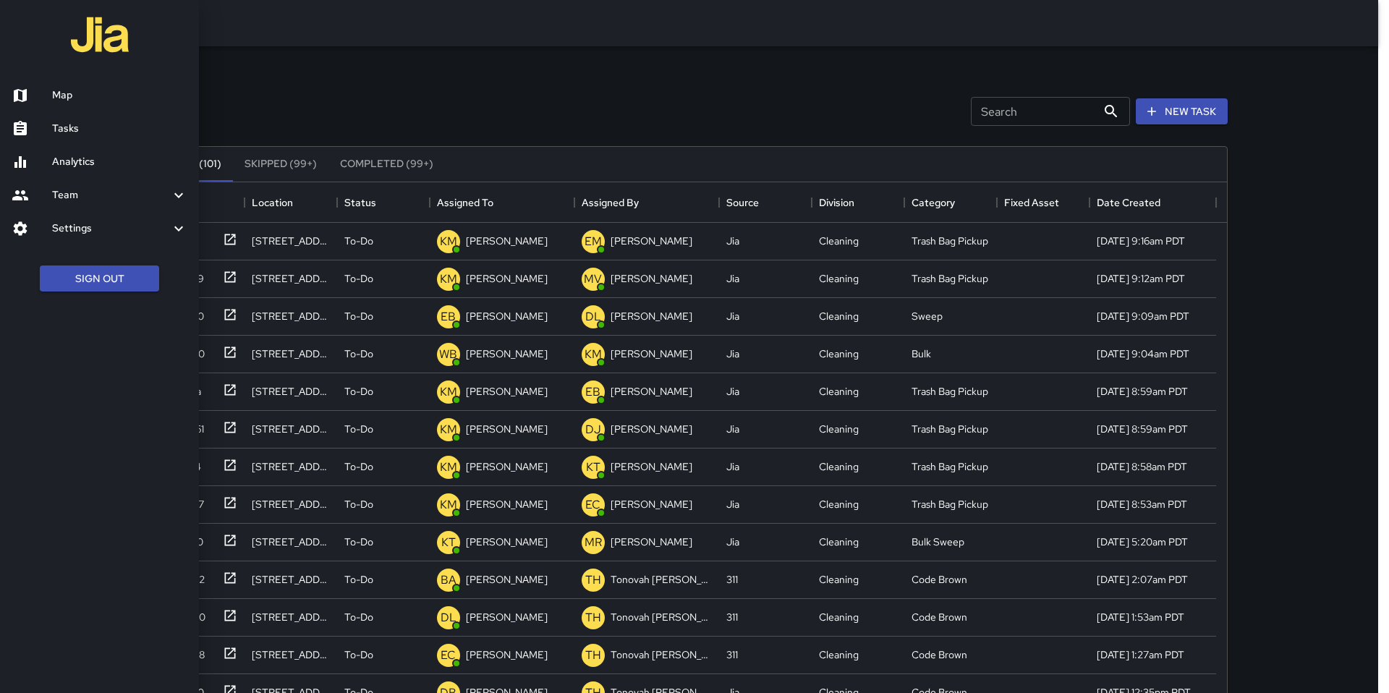
click at [62, 92] on h6 "Map" at bounding box center [119, 96] width 135 height 16
